Goal: Find specific page/section: Find specific page/section

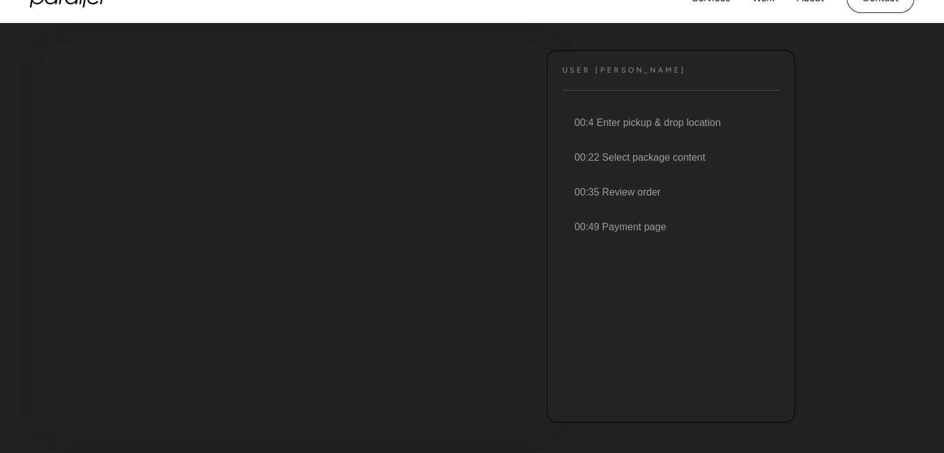
scroll to position [124, 0]
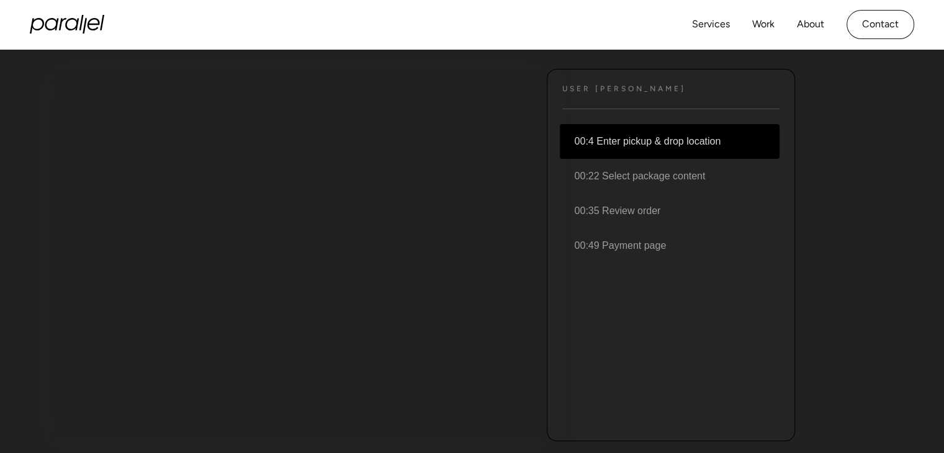
click at [600, 145] on li "00:4 Enter pickup & drop location" at bounding box center [670, 141] width 220 height 35
click at [709, 29] on link "Services" at bounding box center [711, 25] width 38 height 18
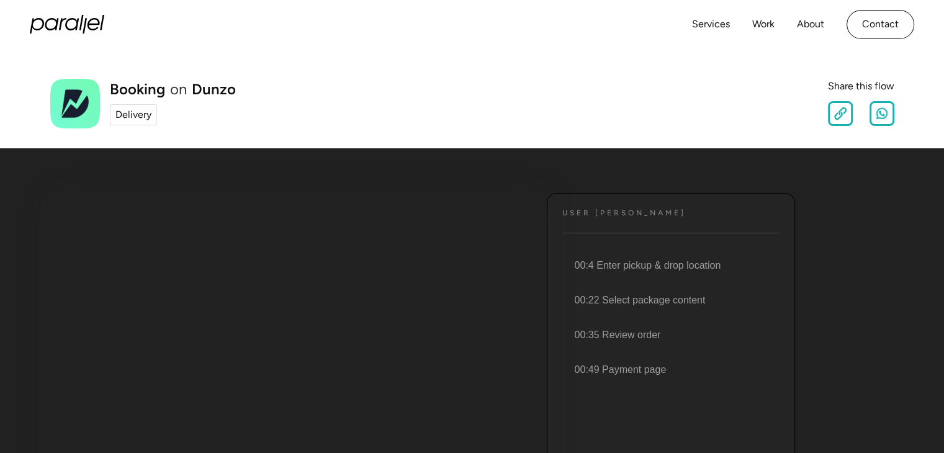
click at [132, 114] on div "Delivery" at bounding box center [133, 114] width 36 height 15
